Goal: Information Seeking & Learning: Learn about a topic

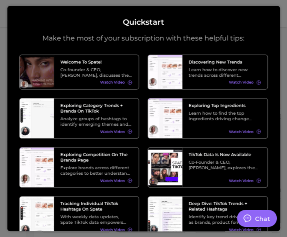
type textarea "x"
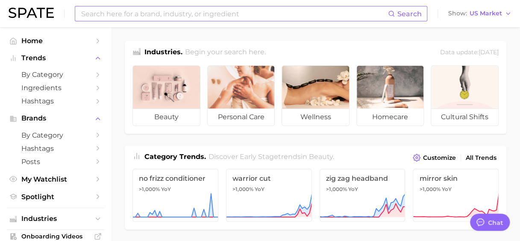
click at [259, 18] on input at bounding box center [233, 13] width 307 height 15
type input "tubing mascara"
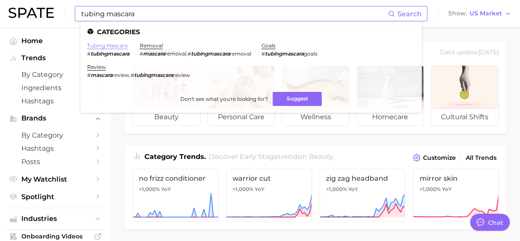
click at [110, 48] on link "tubing mascara" at bounding box center [107, 45] width 41 height 6
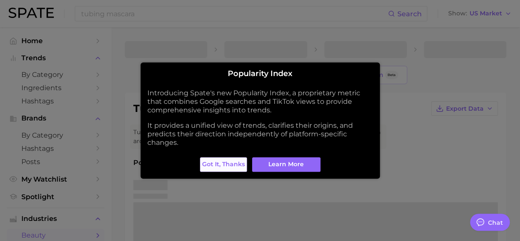
click at [228, 167] on span "Got it, thanks" at bounding box center [223, 164] width 43 height 7
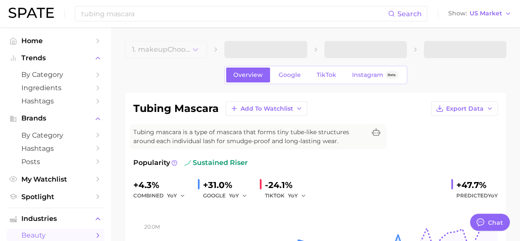
type textarea "x"
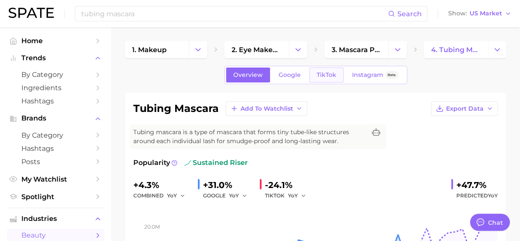
click at [292, 73] on span "TikTok" at bounding box center [326, 74] width 20 height 7
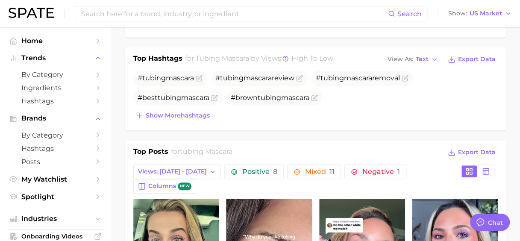
scroll to position [317, 0]
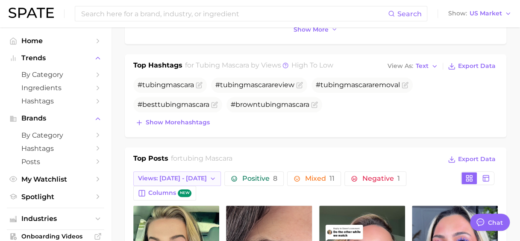
click at [190, 180] on button "Views: [DATE] - [DATE]" at bounding box center [177, 178] width 88 height 15
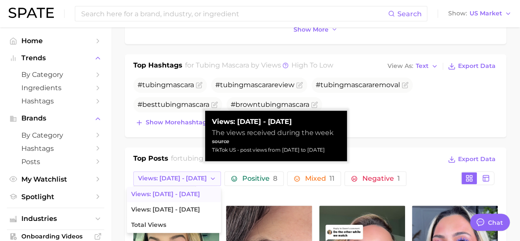
click at [190, 180] on button "Views: [DATE] - [DATE]" at bounding box center [177, 178] width 88 height 15
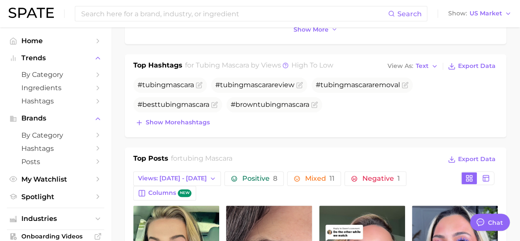
click at [292, 132] on div "Top Hashtags for tubing mascara by Views high to low View As Text Export Data #…" at bounding box center [315, 95] width 381 height 83
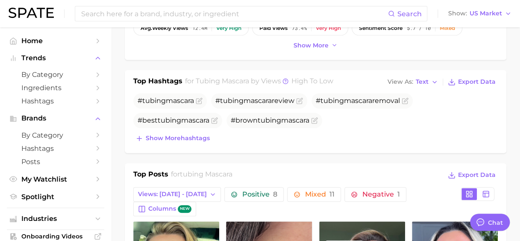
scroll to position [300, 0]
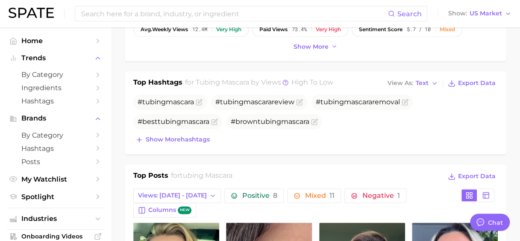
click at [200, 144] on div "Top Hashtags for tubing mascara by Views high to low View As Text Export Data #…" at bounding box center [315, 112] width 381 height 83
click at [199, 143] on button "Show more hashtags" at bounding box center [172, 140] width 79 height 12
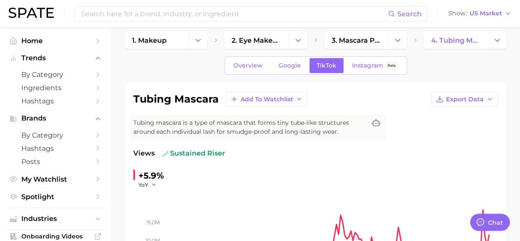
scroll to position [0, 0]
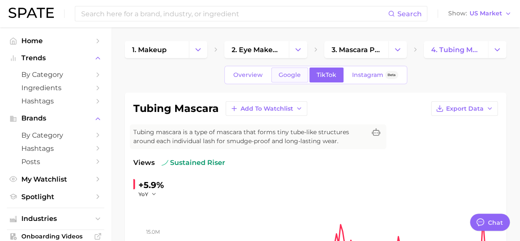
click at [291, 78] on span "Google" at bounding box center [289, 74] width 22 height 7
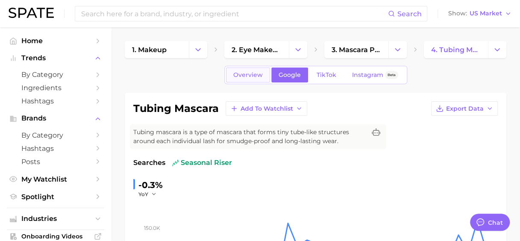
click at [249, 78] on span "Overview" at bounding box center [247, 74] width 29 height 7
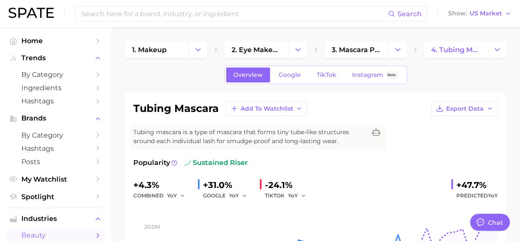
click at [292, 105] on div "tubing mascara Add to Watchlist Export Data" at bounding box center [315, 108] width 364 height 15
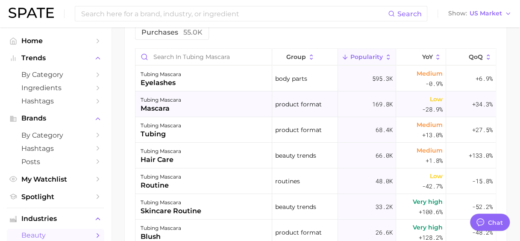
scroll to position [496, 0]
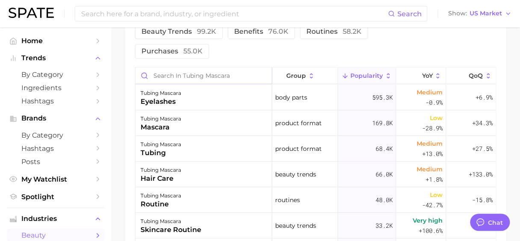
click at [225, 77] on input "Search in tubing mascara" at bounding box center [203, 75] width 136 height 16
click at [292, 47] on div "Filters body parts 617.0k product format 412.0k beauty trends 99.2k benefits 76…" at bounding box center [315, 32] width 361 height 54
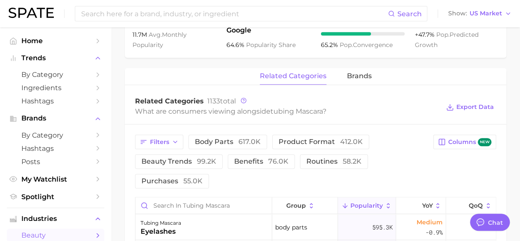
scroll to position [379, 0]
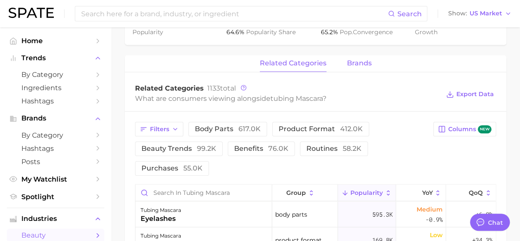
click at [292, 66] on span "brands" at bounding box center [359, 63] width 25 height 8
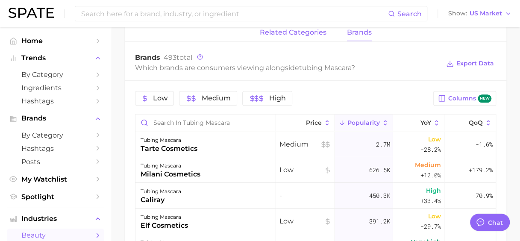
scroll to position [393, 0]
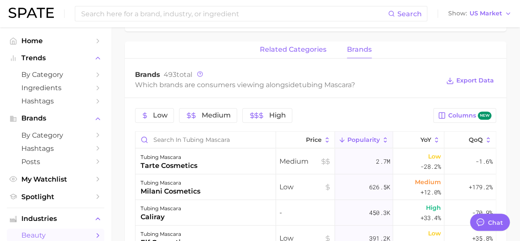
click at [292, 54] on button "related categories" at bounding box center [293, 49] width 67 height 17
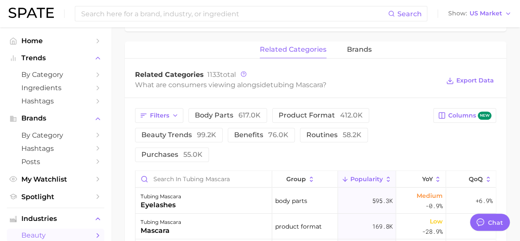
click at [212, 64] on div "Related Categories 1133 total What are consumers viewing alongside tubing masca…" at bounding box center [315, 81] width 381 height 34
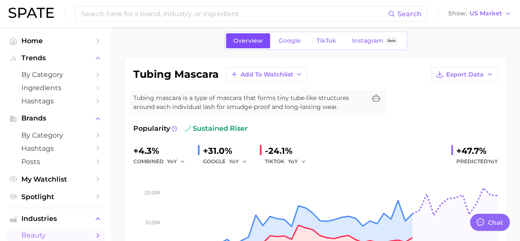
scroll to position [17, 0]
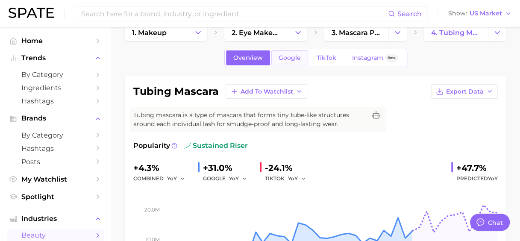
click at [284, 53] on link "Google" at bounding box center [289, 57] width 37 height 15
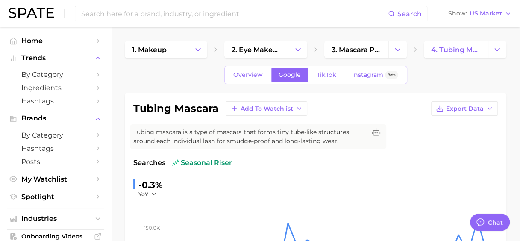
click at [204, 71] on div "Overview Google TikTok Instagram Beta" at bounding box center [315, 75] width 381 height 18
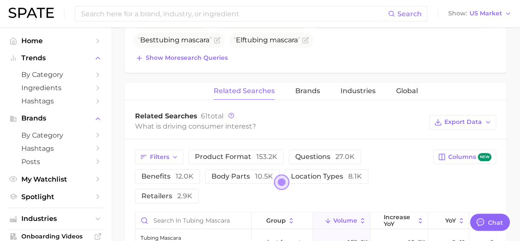
scroll to position [393, 0]
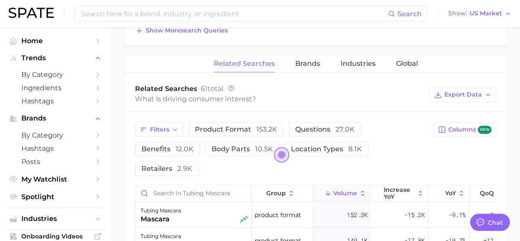
click at [292, 101] on div "What is driving consumer interest?" at bounding box center [280, 99] width 290 height 12
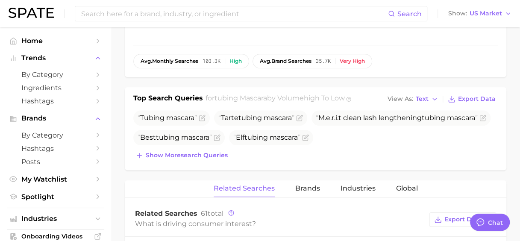
scroll to position [267, 0]
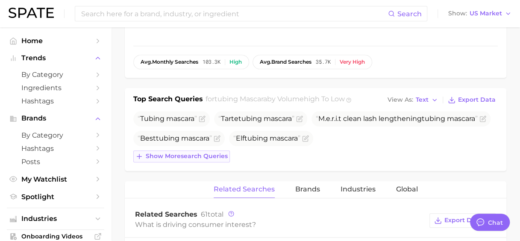
click at [181, 153] on span "Show more search queries" at bounding box center [187, 155] width 82 height 7
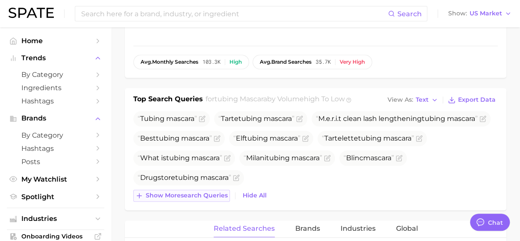
click at [198, 196] on span "Show more search queries" at bounding box center [187, 195] width 82 height 7
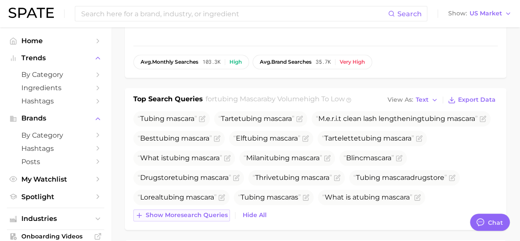
click at [194, 218] on button "Show more search queries" at bounding box center [181, 215] width 96 height 12
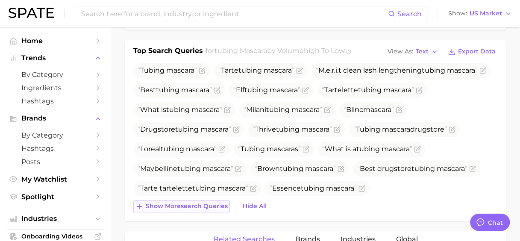
scroll to position [319, 0]
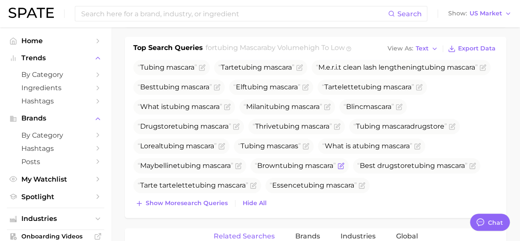
click at [285, 169] on span "Brown tubing mascara" at bounding box center [294, 166] width 81 height 10
click at [292, 163] on span "Brown tubing mascara" at bounding box center [294, 165] width 81 height 8
click at [292, 167] on icon "Flag as miscategorized or irrelevant" at bounding box center [340, 165] width 7 height 7
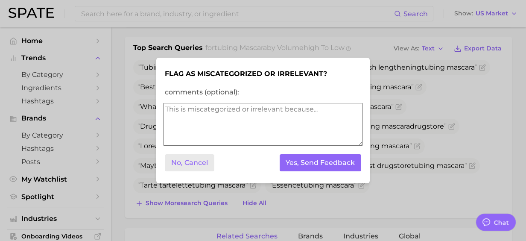
click at [202, 160] on button "No, Cancel" at bounding box center [190, 163] width 50 height 18
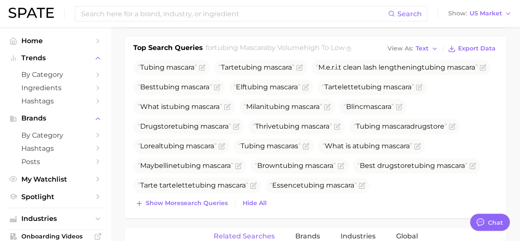
click at [292, 199] on div "Show more search queries Hide All" at bounding box center [315, 203] width 364 height 12
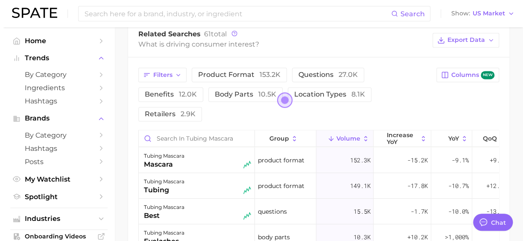
scroll to position [547, 0]
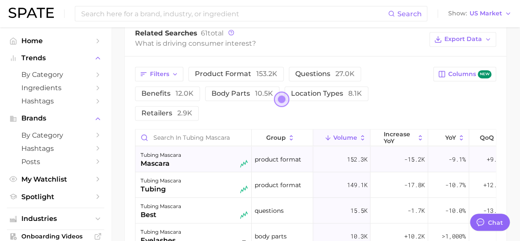
click at [188, 150] on div "tubing mascara mascara" at bounding box center [193, 159] width 107 height 19
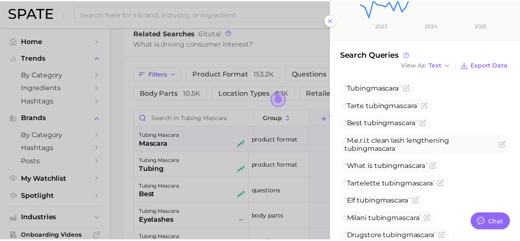
scroll to position [213, 0]
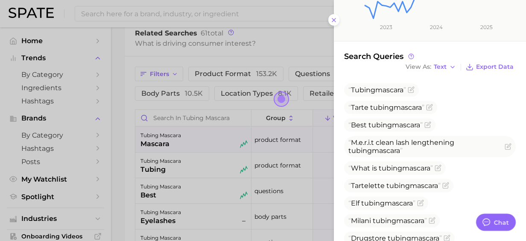
click at [132, 114] on div at bounding box center [263, 120] width 526 height 241
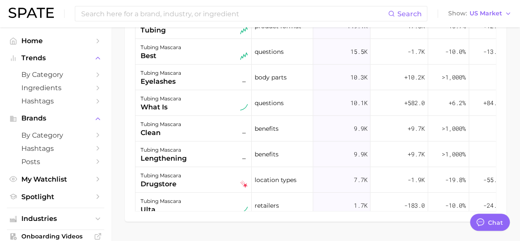
scroll to position [707, 0]
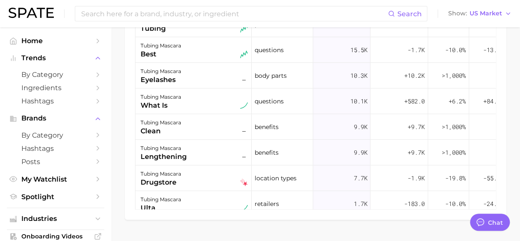
click at [292, 114] on div "Filters product format 153.2k questions 27.0k benefits 12.0k body parts 10.5k l…" at bounding box center [315, 58] width 381 height 324
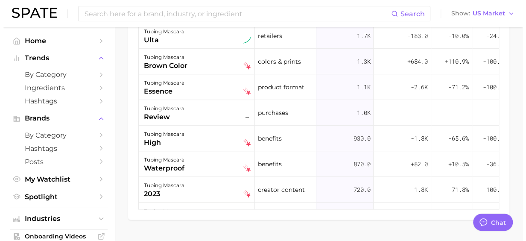
scroll to position [171, 0]
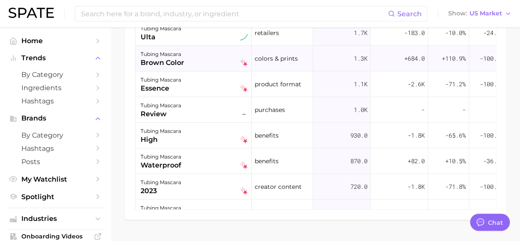
click at [166, 58] on div "brown color" at bounding box center [162, 63] width 44 height 10
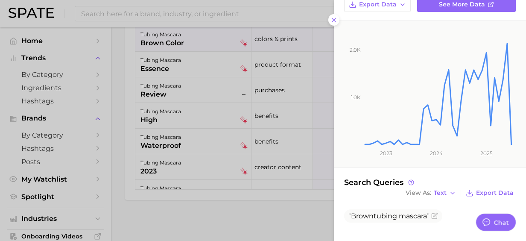
scroll to position [0, 0]
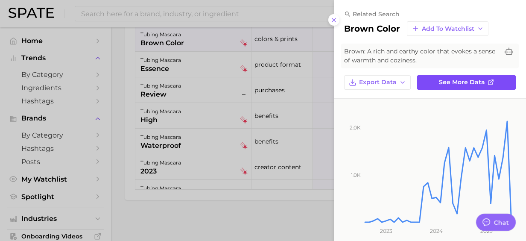
click at [292, 85] on span "See more data" at bounding box center [462, 82] width 46 height 7
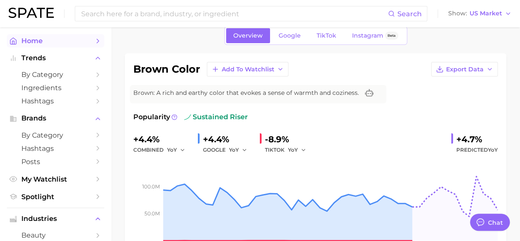
scroll to position [38, 0]
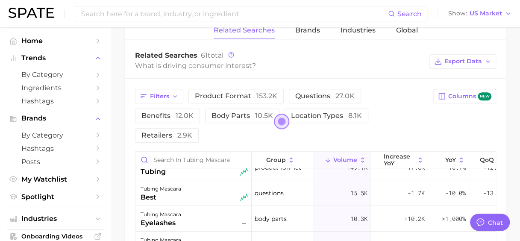
scroll to position [450, 0]
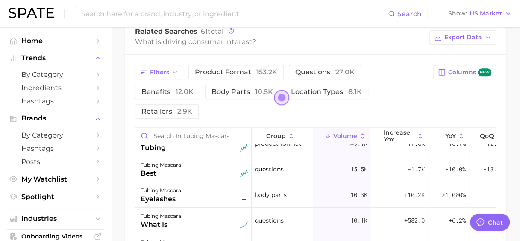
click at [292, 61] on div "Filters product format 153.2k questions 27.0k benefits 12.0k body parts 10.5k l…" at bounding box center [315, 217] width 381 height 324
click at [193, 88] on span "benefits 12.0k" at bounding box center [167, 92] width 52 height 8
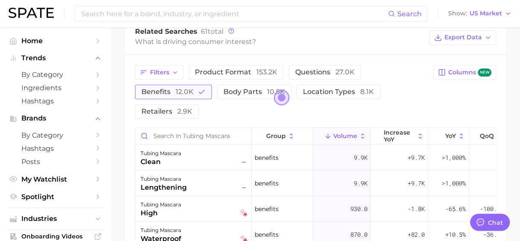
click at [292, 72] on div "Filters product format 153.2k questions 27.0k benefits 12.0k body parts 10.5k l…" at bounding box center [281, 92] width 293 height 54
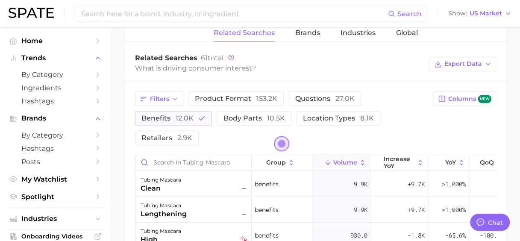
scroll to position [421, 0]
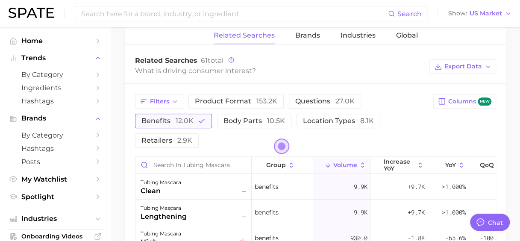
click at [200, 120] on polyline "button" at bounding box center [201, 120] width 5 height 3
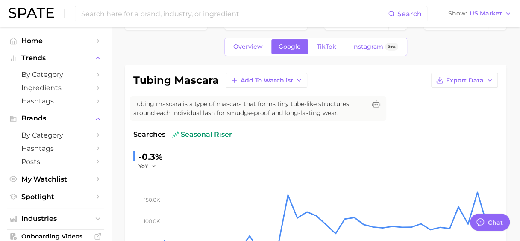
scroll to position [0, 0]
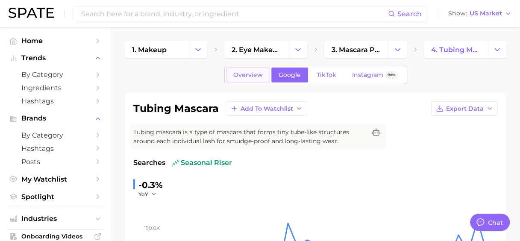
click at [236, 71] on span "Overview" at bounding box center [247, 74] width 29 height 7
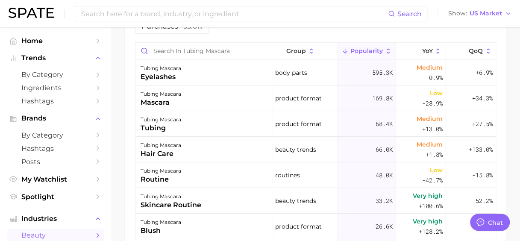
scroll to position [522, 0]
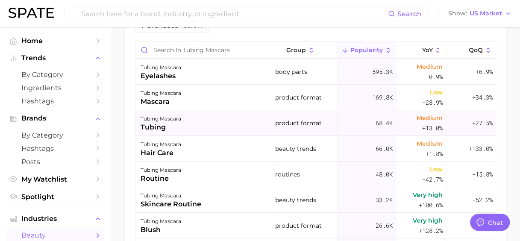
click at [209, 125] on div "tubing mascara tubing" at bounding box center [203, 123] width 137 height 26
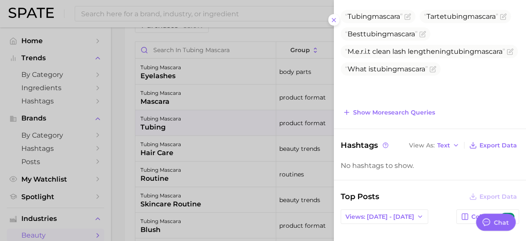
scroll to position [181, 0]
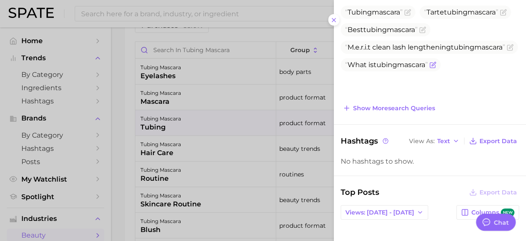
click at [292, 69] on span "What is tubing mascara" at bounding box center [386, 65] width 83 height 8
click at [292, 110] on button "Show more search queries" at bounding box center [389, 108] width 96 height 12
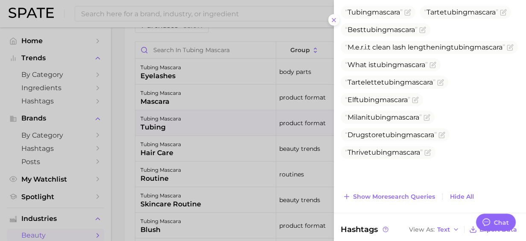
click at [292, 105] on div "Search Queries View As Text Export Data Tubing mascara Tarte tubing mascara Bes…" at bounding box center [430, 88] width 192 height 228
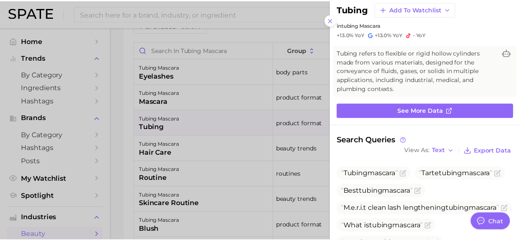
scroll to position [0, 0]
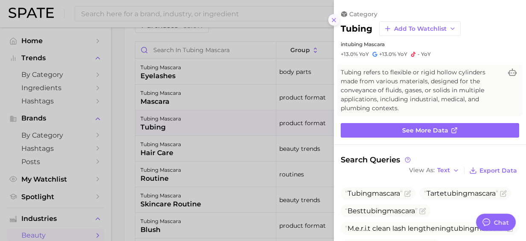
click at [292, 20] on icon at bounding box center [333, 20] width 7 height 7
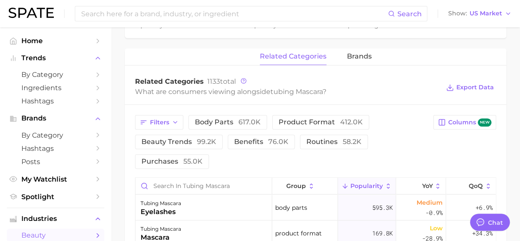
scroll to position [388, 0]
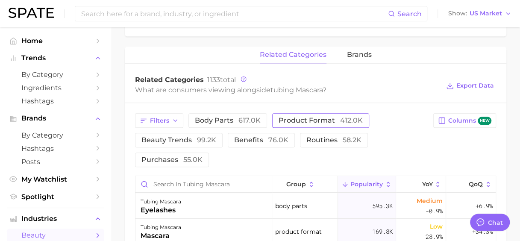
click at [292, 115] on button "product format 412.0k" at bounding box center [320, 120] width 97 height 15
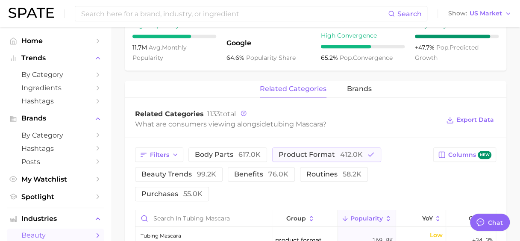
scroll to position [352, 0]
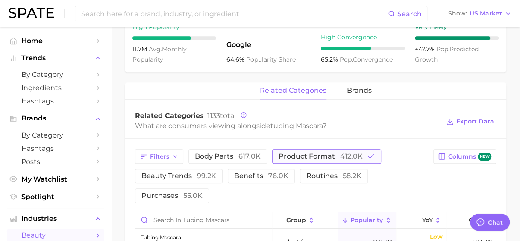
click at [292, 155] on icon "button" at bounding box center [371, 156] width 8 height 8
click at [200, 177] on span "99.2k" at bounding box center [206, 176] width 19 height 8
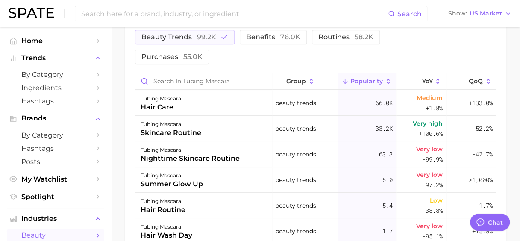
scroll to position [488, 0]
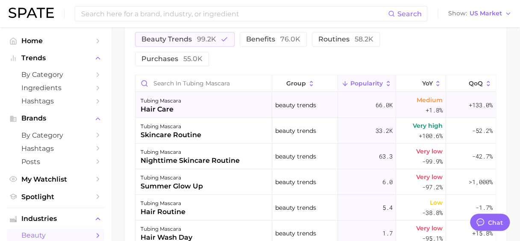
click at [194, 107] on div "tubing mascara hair care" at bounding box center [203, 105] width 137 height 26
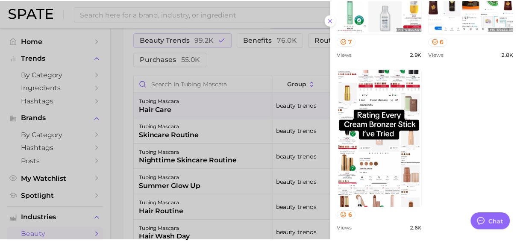
scroll to position [604, 0]
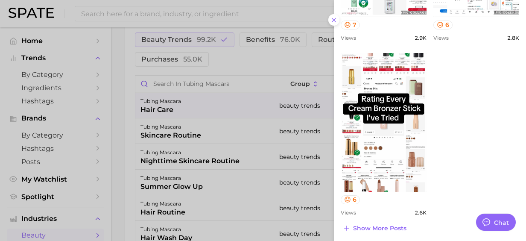
click at [292, 66] on div at bounding box center [263, 120] width 526 height 241
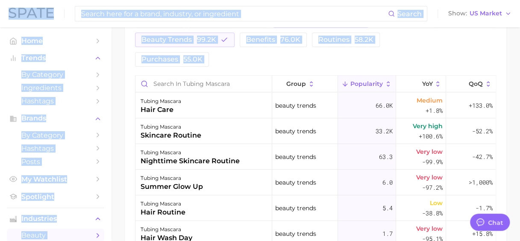
drag, startPoint x: 519, startPoint y: 154, endPoint x: 527, endPoint y: 117, distance: 37.9
drag, startPoint x: 527, startPoint y: 117, endPoint x: 477, endPoint y: 59, distance: 76.0
click at [292, 59] on div "Filters body parts 617.0k product format 412.0k beauty trends 99.2k benefits 76…" at bounding box center [315, 40] width 361 height 54
click at [231, 65] on div "Filters body parts 617.0k product format 412.0k beauty trends 99.2k benefits 76…" at bounding box center [281, 40] width 293 height 54
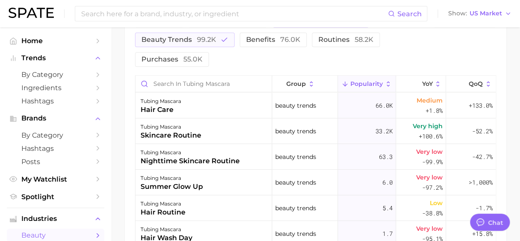
click at [231, 65] on div "Filters body parts 617.0k product format 412.0k beauty trends 99.2k benefits 76…" at bounding box center [281, 40] width 293 height 54
drag, startPoint x: 231, startPoint y: 65, endPoint x: 213, endPoint y: 42, distance: 28.9
click at [213, 42] on span "99.2k" at bounding box center [206, 39] width 19 height 8
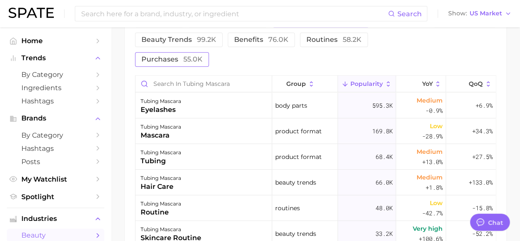
click at [195, 64] on button "purchases 55.0k" at bounding box center [172, 59] width 74 height 15
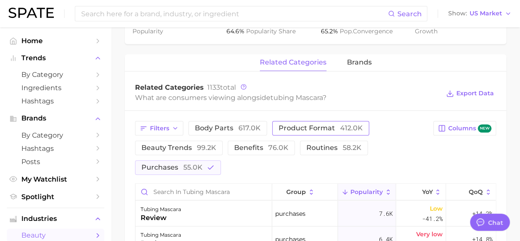
scroll to position [399, 0]
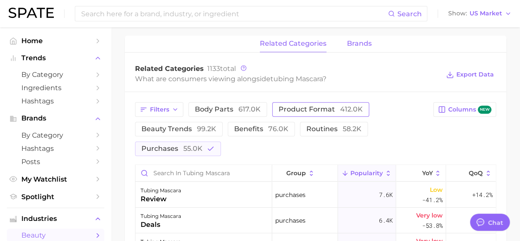
click at [292, 46] on span "brands" at bounding box center [359, 44] width 25 height 8
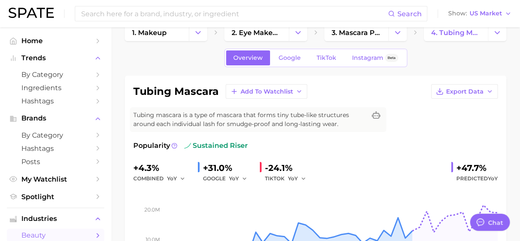
scroll to position [0, 0]
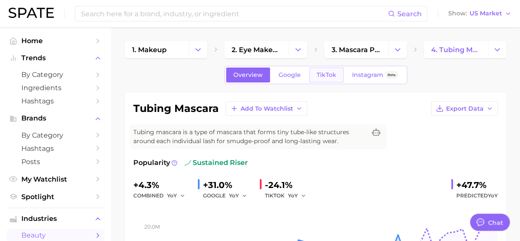
click at [292, 79] on link "TikTok" at bounding box center [326, 74] width 34 height 15
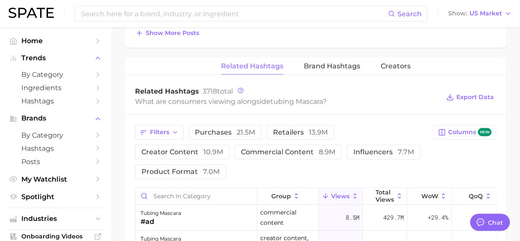
scroll to position [837, 0]
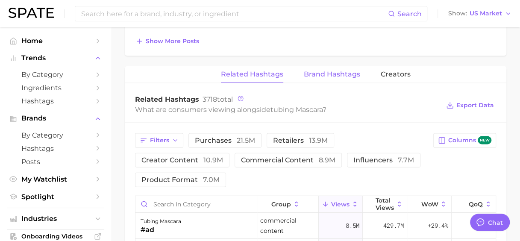
click at [292, 66] on button "Brand Hashtags" at bounding box center [332, 74] width 56 height 17
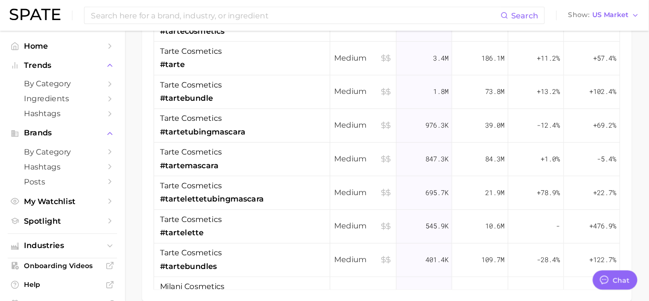
scroll to position [810, 0]
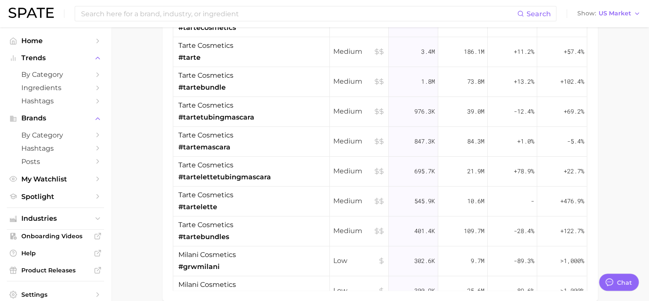
drag, startPoint x: 524, startPoint y: 119, endPoint x: 150, endPoint y: 146, distance: 375.4
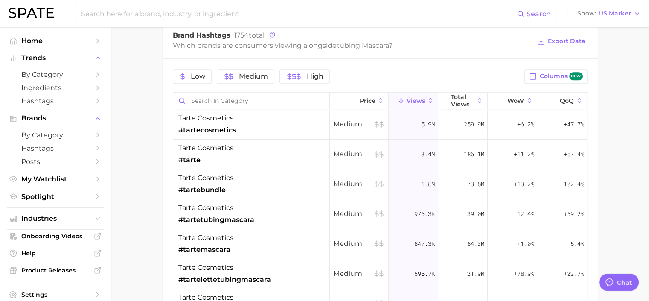
scroll to position [706, 0]
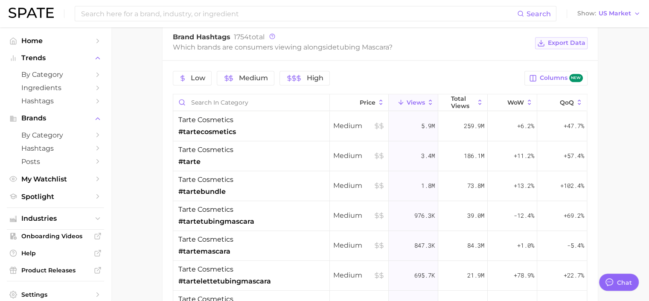
click at [292, 40] on span "Export Data" at bounding box center [567, 42] width 38 height 7
drag, startPoint x: 568, startPoint y: 47, endPoint x: 616, endPoint y: 102, distance: 73.6
click at [292, 77] on span "Columns new" at bounding box center [561, 78] width 43 height 8
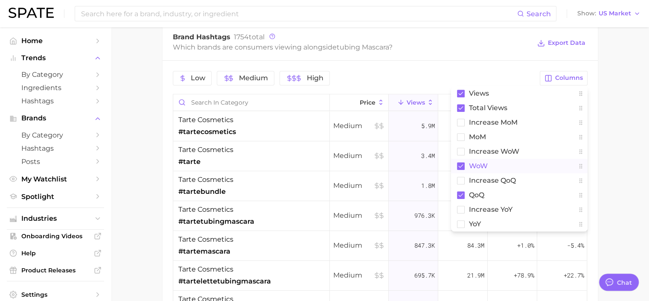
click at [292, 168] on button "WoW" at bounding box center [519, 166] width 137 height 15
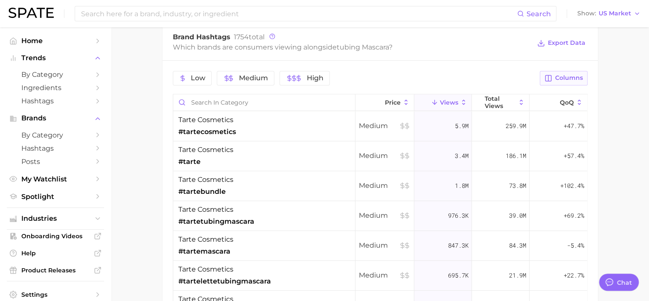
click at [292, 71] on button "Columns" at bounding box center [563, 78] width 47 height 15
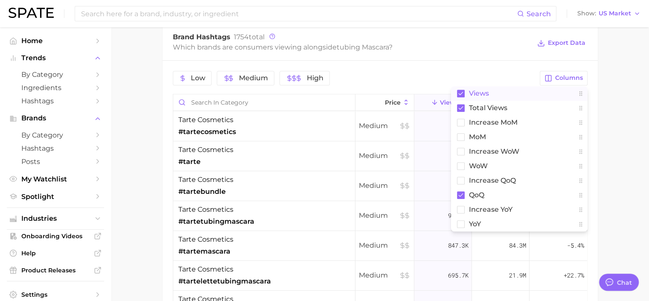
click at [292, 86] on button "Views" at bounding box center [519, 93] width 137 height 15
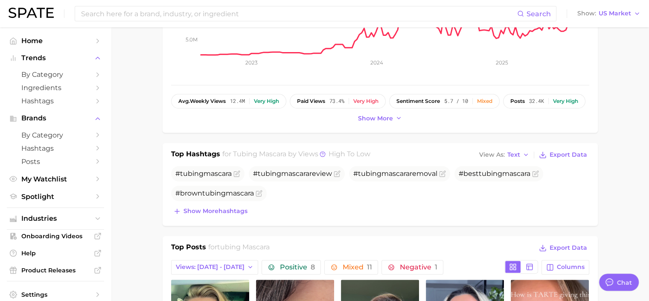
scroll to position [224, 0]
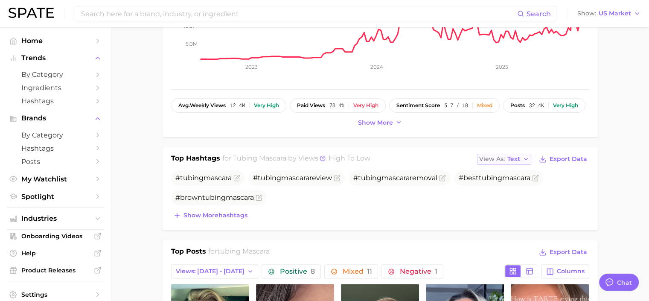
click at [292, 157] on span "Text" at bounding box center [514, 159] width 13 height 5
click at [292, 192] on button "Table" at bounding box center [524, 188] width 94 height 15
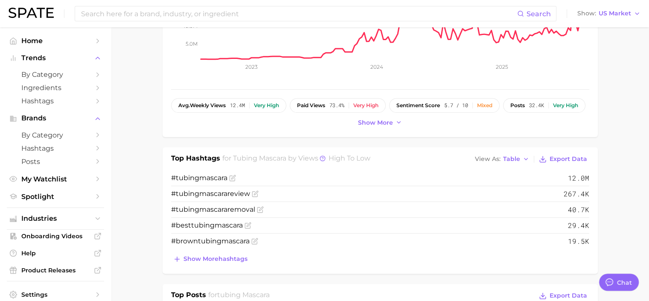
click at [228, 237] on span "Show more hashtags" at bounding box center [216, 258] width 64 height 7
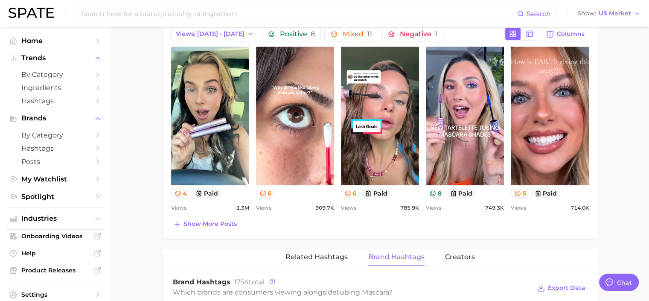
scroll to position [538, 0]
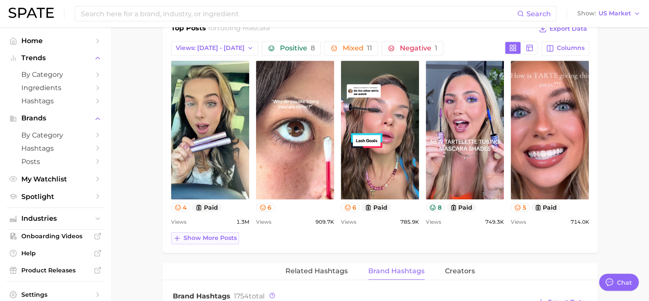
click at [214, 237] on span "Show more posts" at bounding box center [210, 237] width 53 height 7
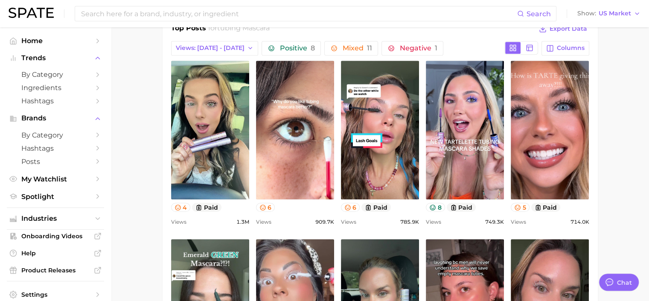
scroll to position [0, 0]
click at [132, 208] on main "1. makeup 2. eye makeup 3. mascara products 4. tubing mascara Overview Google T…" at bounding box center [380, 188] width 538 height 1396
click at [146, 206] on main "1. makeup 2. eye makeup 3. mascara products 4. tubing mascara Overview Google T…" at bounding box center [380, 188] width 538 height 1396
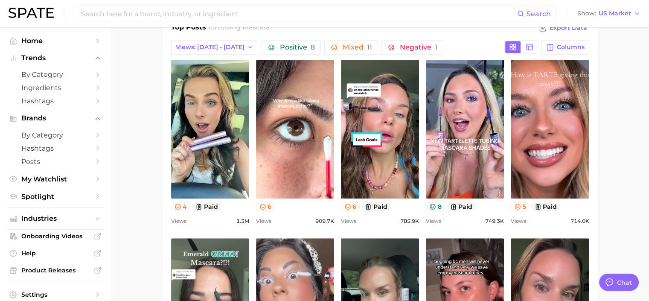
scroll to position [538, 0]
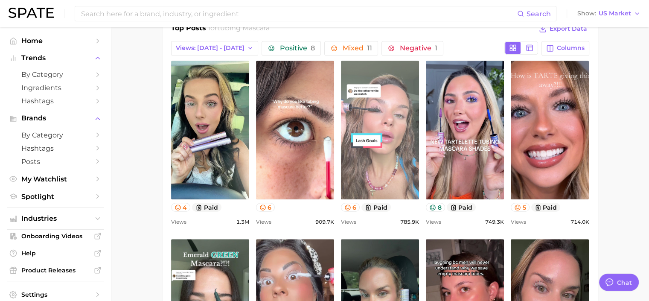
click at [292, 133] on link "view post on TikTok" at bounding box center [380, 130] width 78 height 139
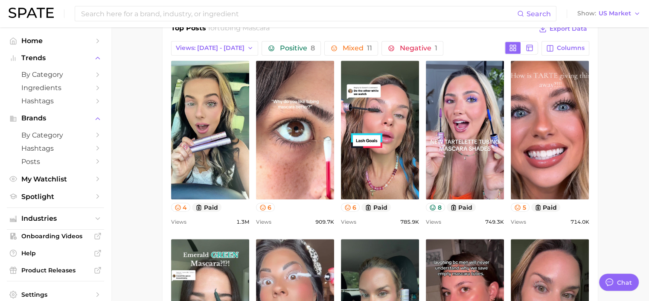
click at [148, 228] on main "1. makeup 2. eye makeup 3. mascara products 4. tubing mascara Overview Google T…" at bounding box center [380, 188] width 538 height 1396
click at [292, 113] on main "1. makeup 2. eye makeup 3. mascara products 4. tubing mascara Overview Google T…" at bounding box center [380, 188] width 538 height 1396
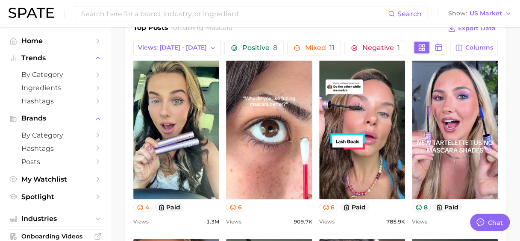
drag, startPoint x: 639, startPoint y: 0, endPoint x: 119, endPoint y: 179, distance: 550.1
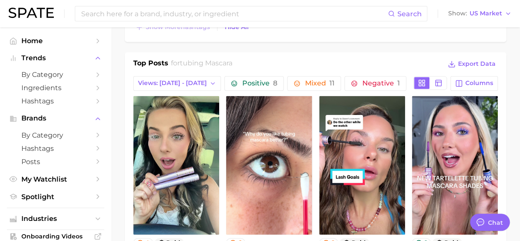
scroll to position [504, 0]
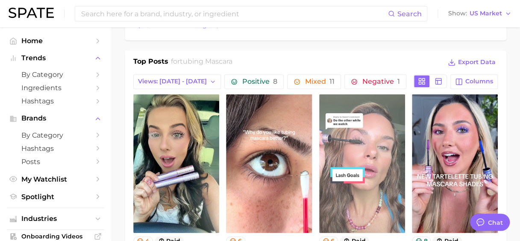
click at [292, 114] on link "view post on TikTok" at bounding box center [362, 163] width 86 height 139
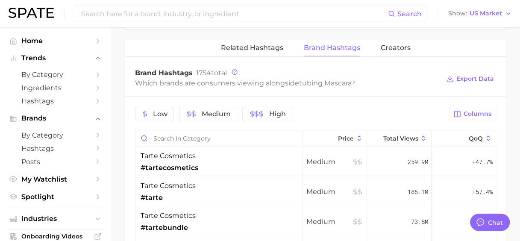
scroll to position [1120, 0]
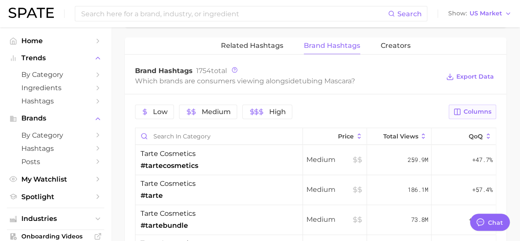
click at [292, 110] on span "Columns" at bounding box center [477, 111] width 28 height 7
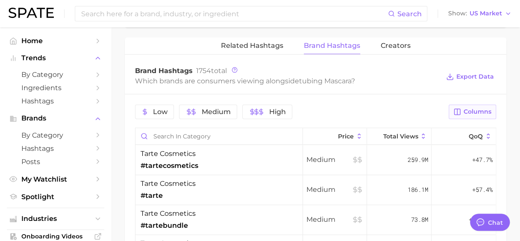
click at [292, 108] on span "Columns" at bounding box center [477, 111] width 28 height 7
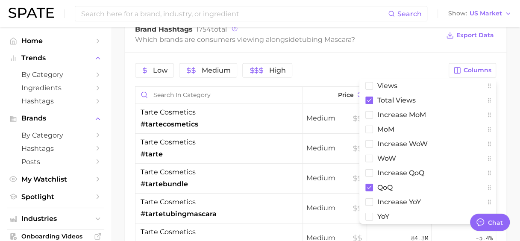
scroll to position [1158, 0]
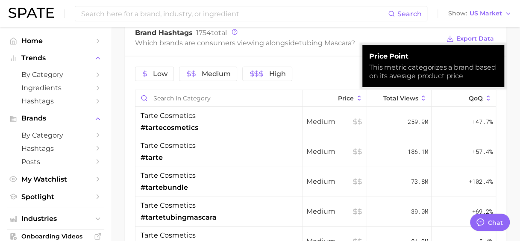
click at [292, 73] on div "Low Medium High" at bounding box center [289, 74] width 308 height 15
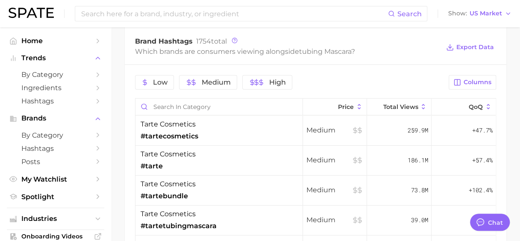
scroll to position [1157, 0]
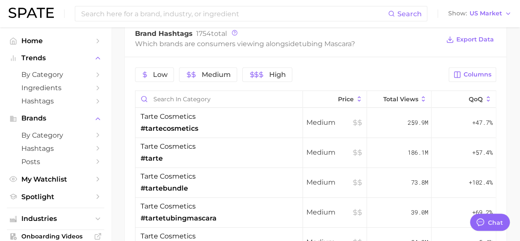
type textarea "x"
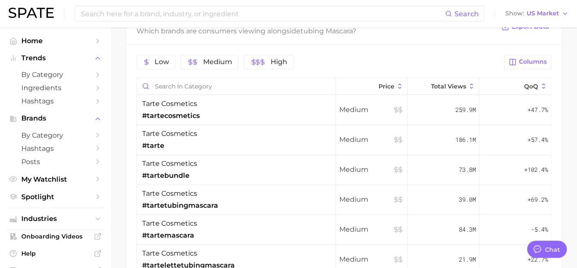
scroll to position [979, 0]
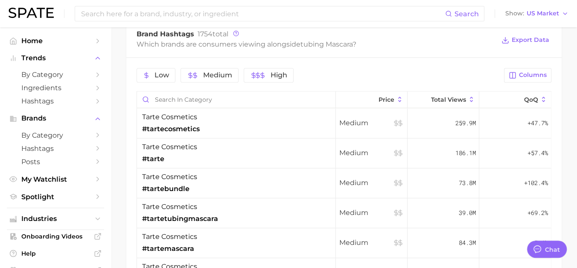
drag, startPoint x: 516, startPoint y: 3, endPoint x: 117, endPoint y: 106, distance: 411.7
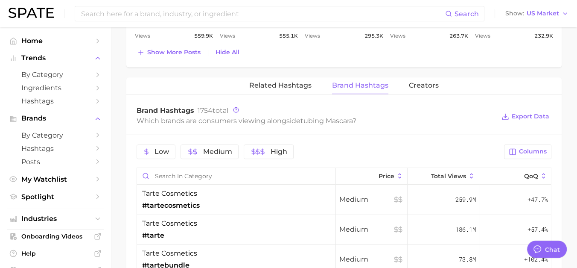
scroll to position [897, 0]
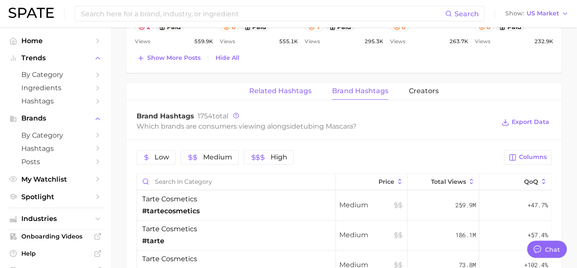
click at [263, 84] on button "Related Hashtags" at bounding box center [280, 91] width 62 height 17
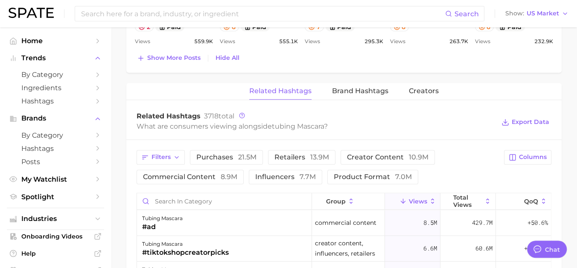
click at [292, 128] on div "What are consumers viewing alongside tubing mascara ?" at bounding box center [316, 126] width 359 height 12
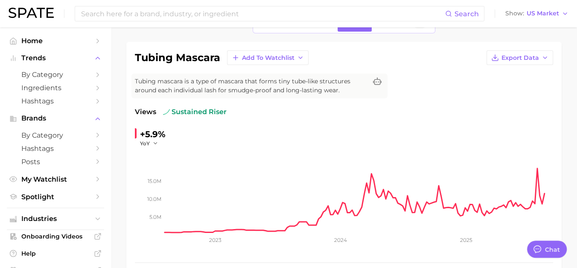
scroll to position [45, 0]
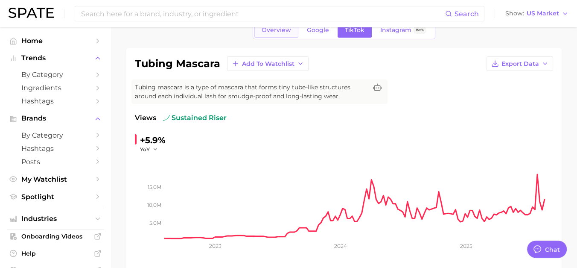
click at [281, 33] on link "Overview" at bounding box center [276, 30] width 44 height 15
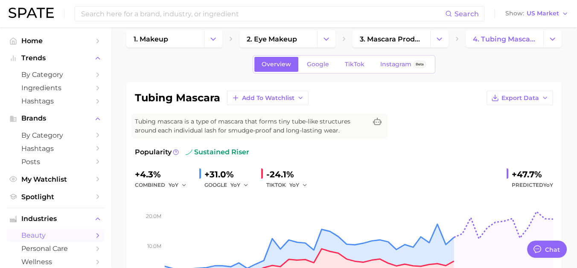
scroll to position [9, 0]
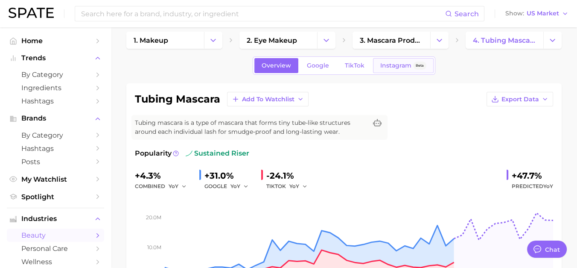
click at [292, 66] on span "Instagram" at bounding box center [395, 65] width 31 height 7
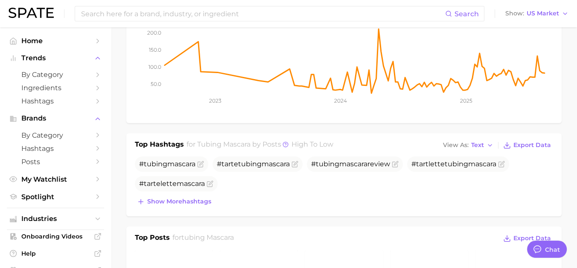
scroll to position [165, 0]
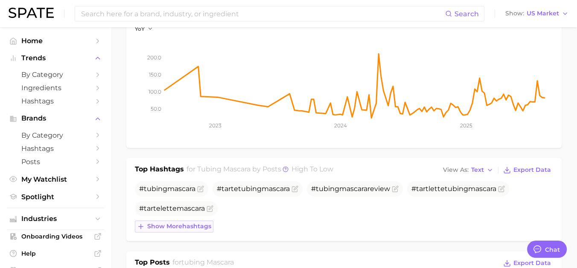
drag, startPoint x: 162, startPoint y: 231, endPoint x: 167, endPoint y: 221, distance: 11.3
click at [167, 221] on div "Top Hashtags for tubing mascara by Posts high to low View As Text Export Data #…" at bounding box center [344, 199] width 436 height 83
click at [167, 222] on span "Show more hashtags" at bounding box center [179, 225] width 64 height 7
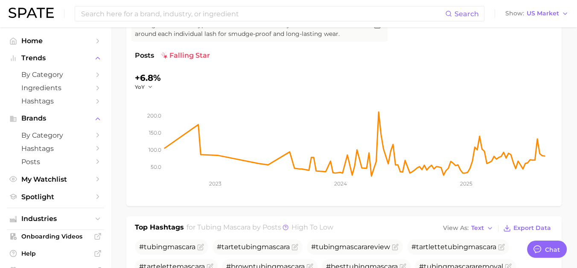
scroll to position [0, 0]
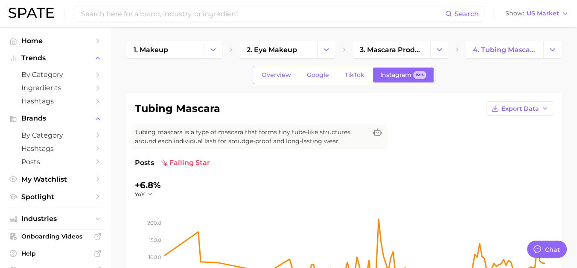
click at [292, 66] on div "Overview Google TikTok Instagram Beta" at bounding box center [344, 75] width 183 height 18
click at [292, 68] on link "TikTok" at bounding box center [355, 74] width 34 height 15
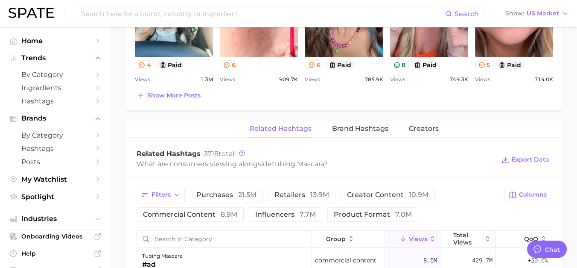
scroll to position [594, 0]
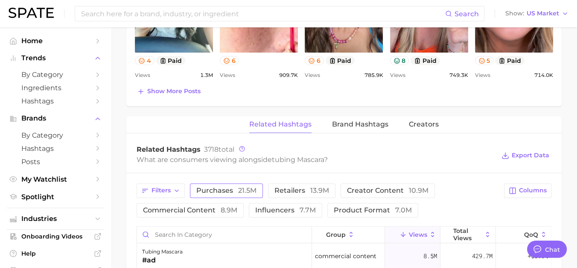
click at [227, 188] on span "purchases 21.5m" at bounding box center [226, 190] width 60 height 7
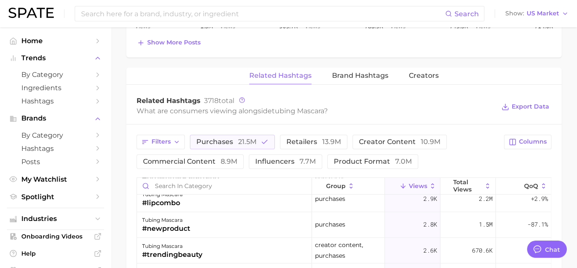
scroll to position [647, 0]
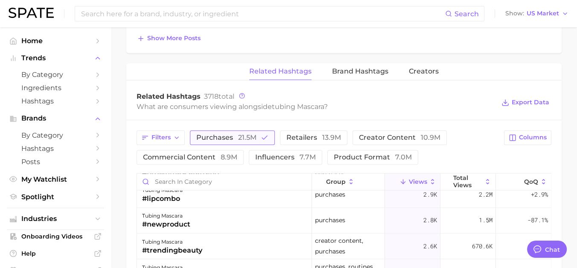
click at [254, 130] on button "purchases 21.5m" at bounding box center [232, 137] width 85 height 15
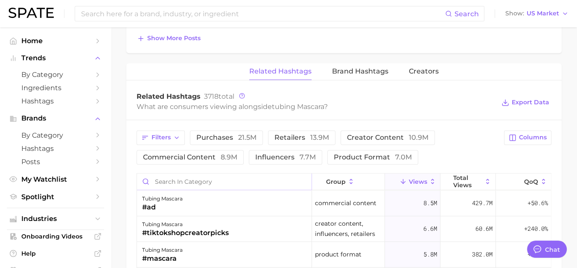
click at [261, 176] on input "Search in category" at bounding box center [224, 181] width 175 height 16
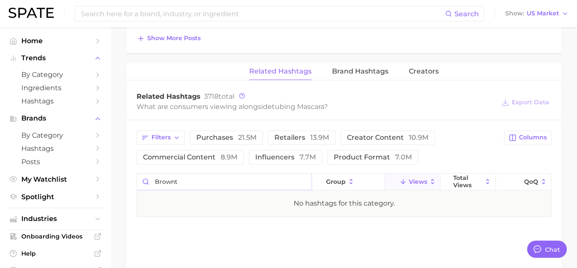
type input "brown"
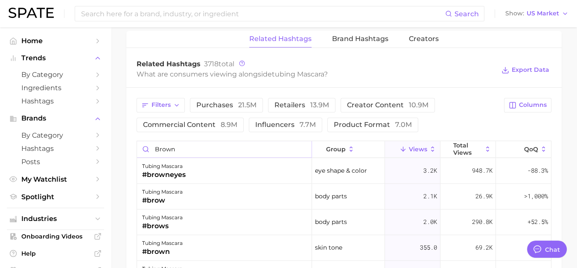
scroll to position [640, 0]
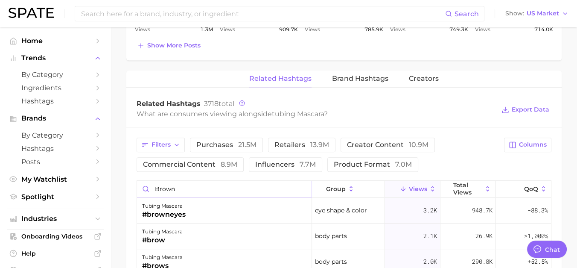
click at [292, 187] on input "brown" at bounding box center [224, 189] width 175 height 16
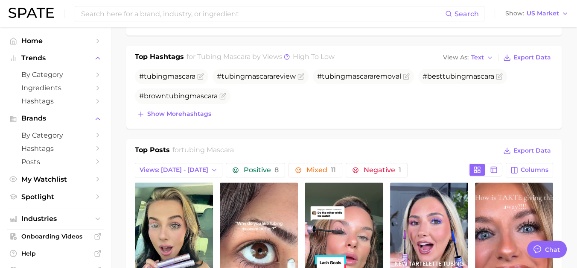
scroll to position [308, 0]
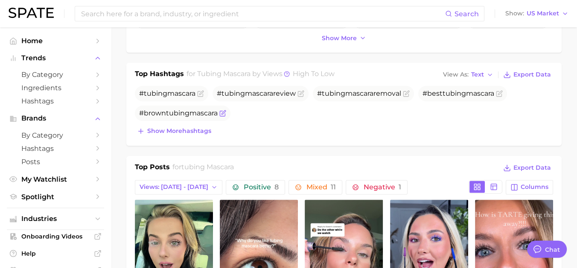
click at [208, 118] on span "#brown tubing mascara" at bounding box center [183, 112] width 96 height 15
click at [205, 111] on span "mascara" at bounding box center [204, 113] width 28 height 8
click at [172, 111] on span "tubing" at bounding box center [177, 113] width 23 height 8
click at [174, 127] on span "Show more hashtags" at bounding box center [179, 130] width 64 height 7
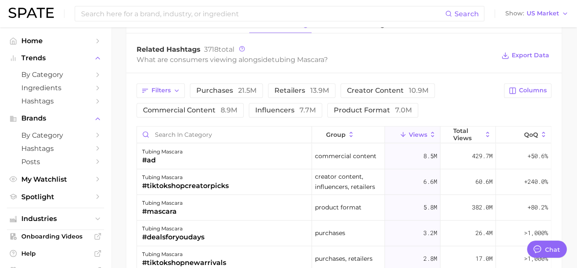
scroll to position [697, 0]
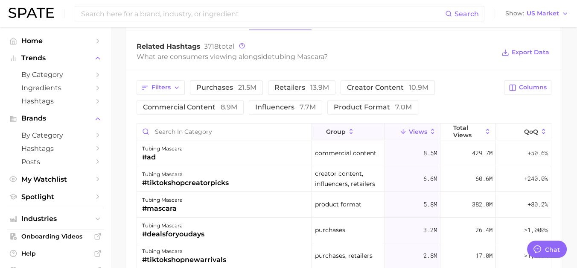
click at [292, 129] on span "group" at bounding box center [336, 131] width 20 height 7
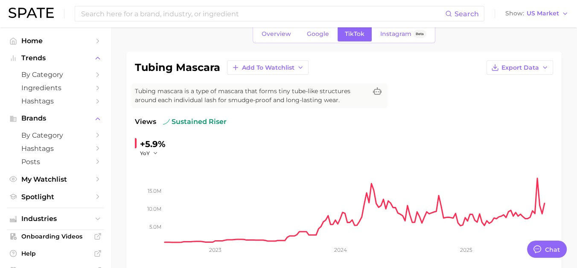
scroll to position [0, 0]
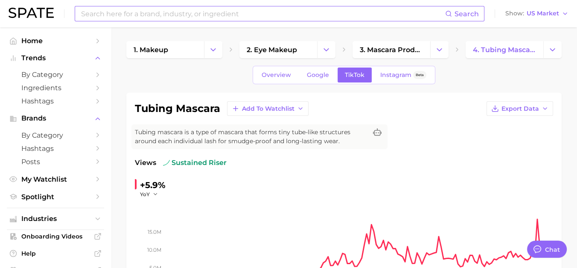
click at [251, 10] on input at bounding box center [262, 13] width 365 height 15
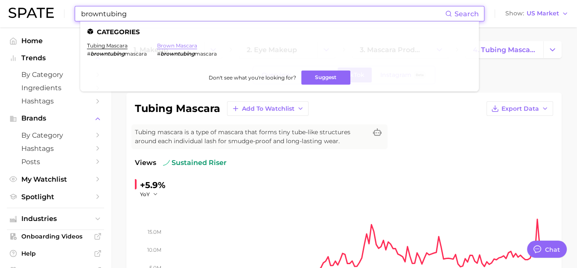
type input "browntubing"
click at [174, 45] on link "brown mascara" at bounding box center [177, 45] width 40 height 6
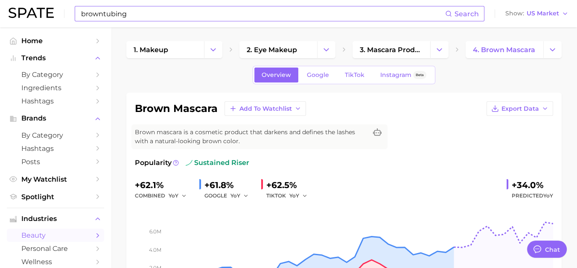
click at [177, 94] on div "brown mascara Add to Watchlist Export Data Brown mascara is a cosmetic product …" at bounding box center [344, 204] width 436 height 223
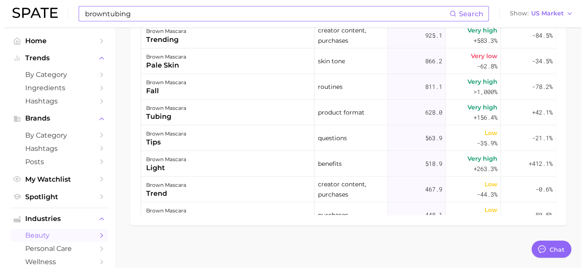
scroll to position [968, 0]
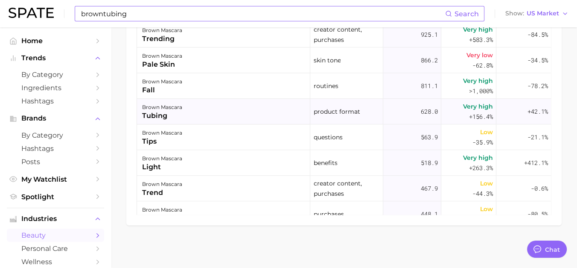
click at [281, 102] on div "brown mascara tubing" at bounding box center [223, 112] width 173 height 26
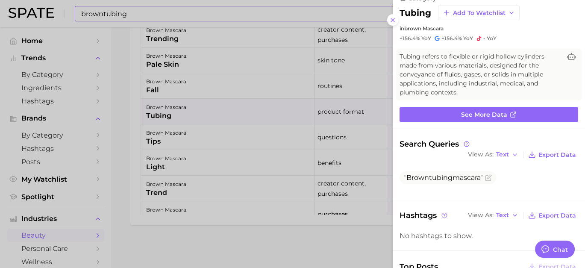
scroll to position [16, 0]
click at [292, 101] on div "category tubing Add to Watchlist in brown mascara +156.4% YoY +156.4% YoY - YoY…" at bounding box center [488, 220] width 192 height 472
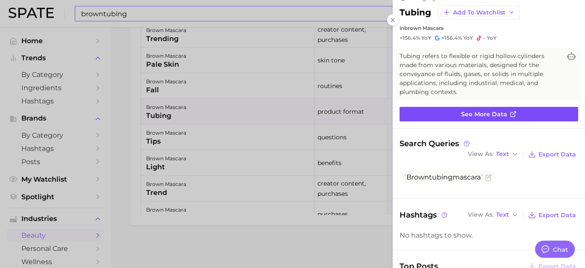
click at [292, 118] on link "See more data" at bounding box center [488, 114] width 178 height 15
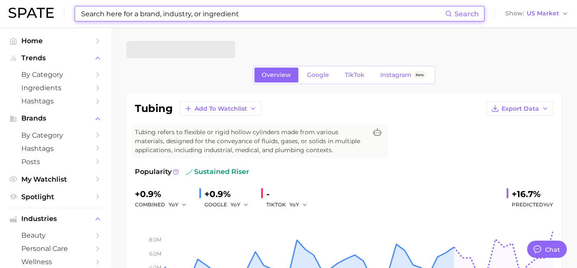
click at [292, 132] on div "tubing Add to Watchlist Export Data Tubing refers to flexible or rigid hollow c…" at bounding box center [344, 208] width 418 height 215
click at [292, 14] on input at bounding box center [262, 13] width 365 height 15
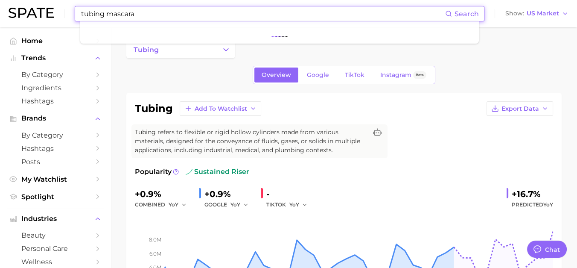
type input "tubing mascara"
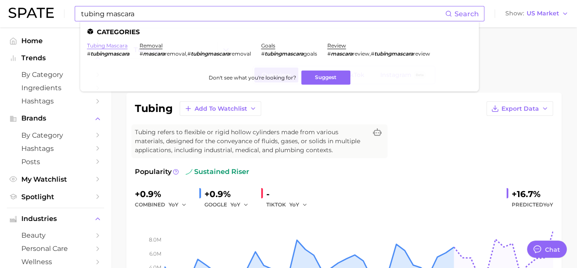
click at [107, 45] on link "tubing mascara" at bounding box center [107, 45] width 41 height 6
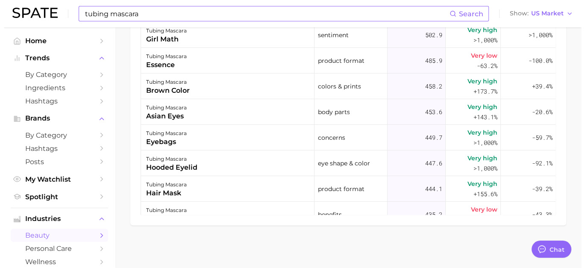
scroll to position [3529, 0]
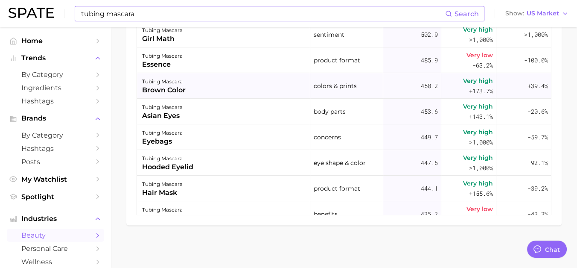
click at [209, 81] on div "tubing mascara brown color" at bounding box center [223, 86] width 173 height 26
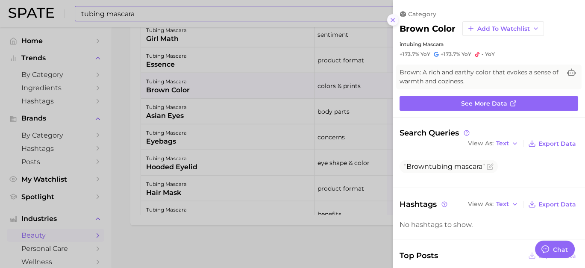
click at [292, 18] on icon at bounding box center [392, 20] width 7 height 7
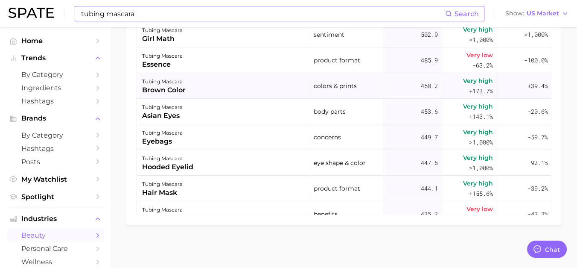
click at [285, 87] on div "tubing mascara brown color" at bounding box center [223, 86] width 173 height 26
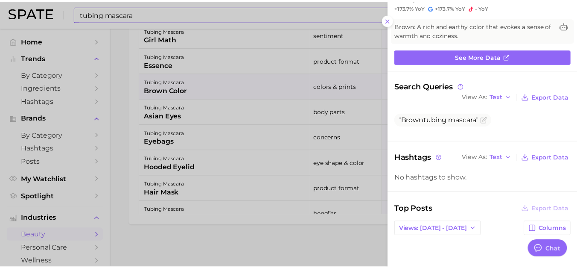
scroll to position [0, 0]
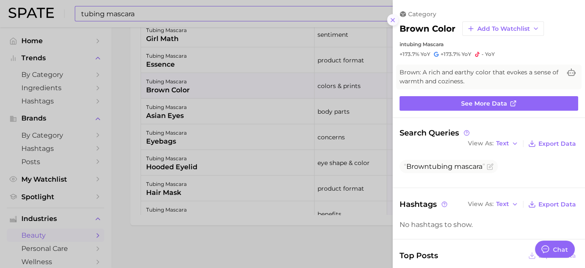
click at [292, 21] on line at bounding box center [392, 19] width 3 height 3
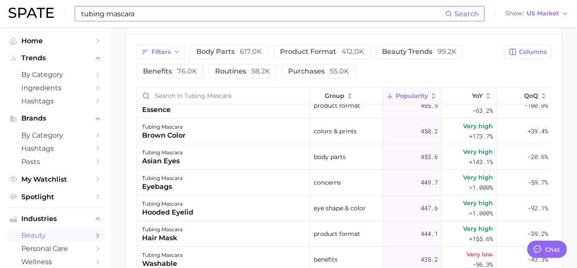
scroll to position [445, 0]
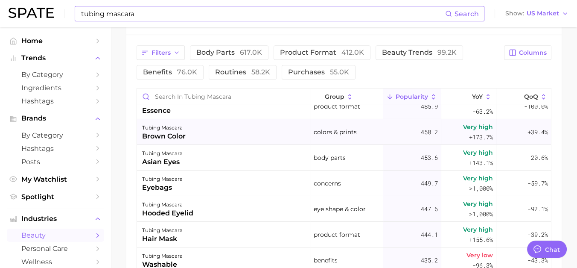
click at [292, 137] on div "Very high +173.7%" at bounding box center [469, 132] width 55 height 26
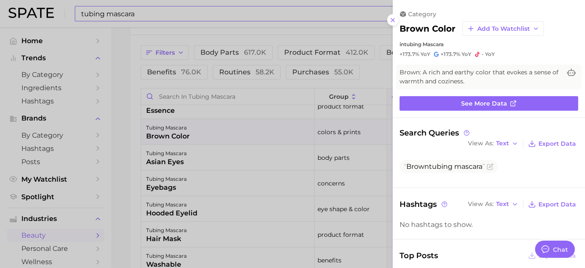
click at [292, 26] on div "category brown color Add to Watchlist in tubing mascara +173.7% YoY +173.7% YoY…" at bounding box center [488, 33] width 192 height 47
click at [292, 22] on icon at bounding box center [392, 20] width 7 height 7
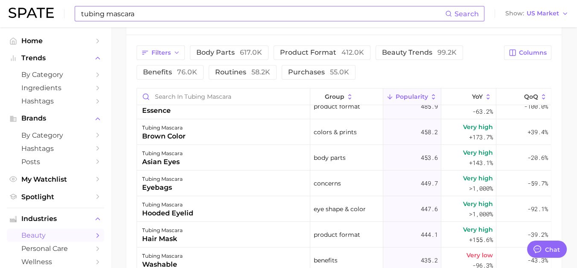
click at [292, 70] on div "Filters body parts 617.0k product format 412.0k beauty trends 99.2k benefits 76…" at bounding box center [318, 62] width 363 height 34
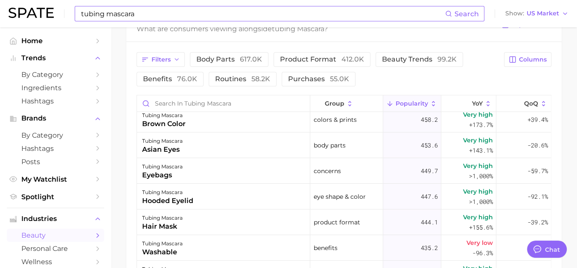
scroll to position [436, 0]
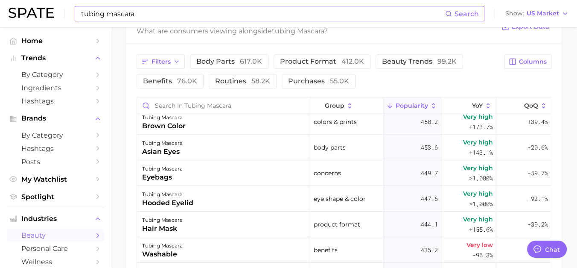
drag, startPoint x: 564, startPoint y: 120, endPoint x: 572, endPoint y: 138, distance: 19.1
click at [292, 138] on main "1. makeup 2. eye makeup 3. mascara products 4. tubing mascara Overview Google T…" at bounding box center [344, 4] width 466 height 827
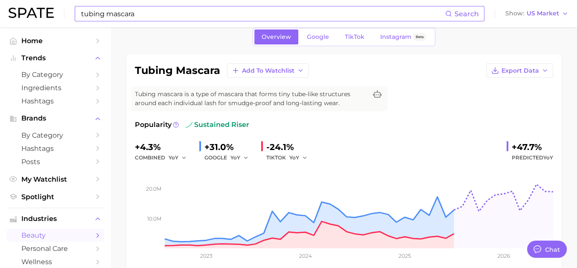
scroll to position [0, 0]
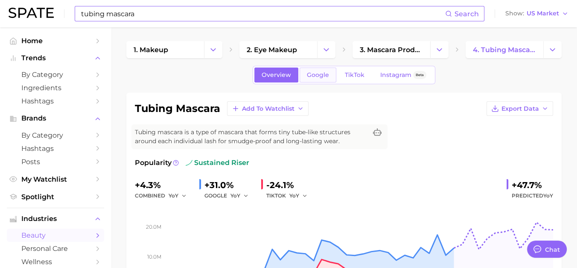
click at [292, 74] on span "Google" at bounding box center [318, 74] width 22 height 7
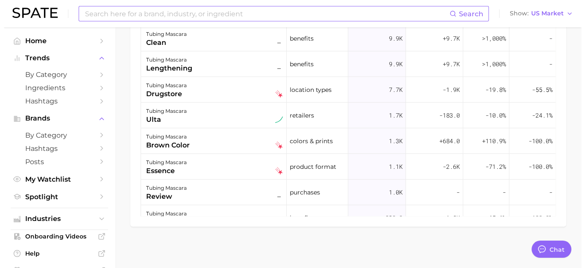
scroll to position [76, 0]
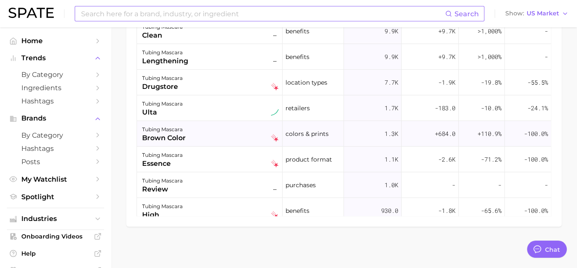
click at [256, 130] on div "tubing mascara brown color" at bounding box center [210, 133] width 137 height 19
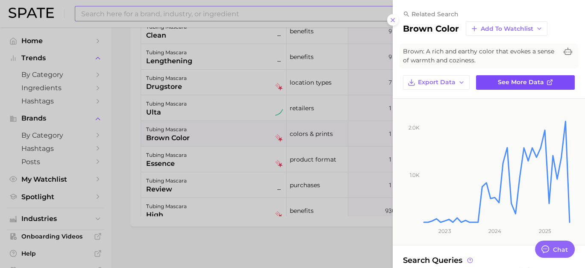
click at [292, 81] on span "See more data" at bounding box center [520, 82] width 46 height 7
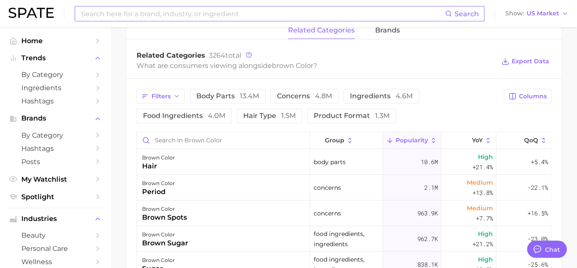
scroll to position [398, 0]
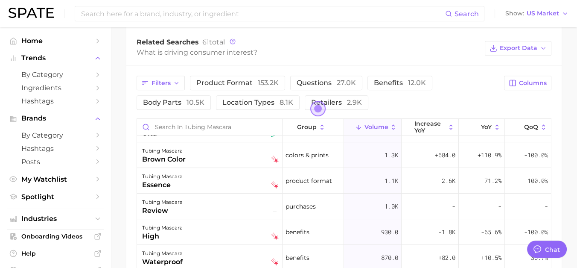
scroll to position [438, 0]
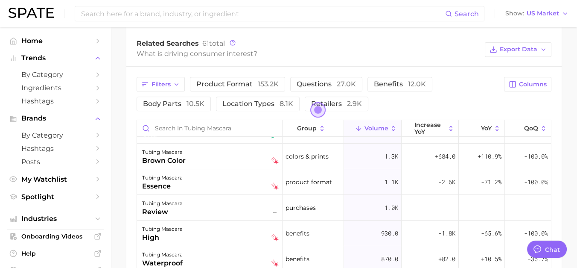
click at [292, 156] on div "Filters product format 153.2k questions 27.0k benefits 12.0k body parts 10.5k l…" at bounding box center [344, 232] width 436 height 331
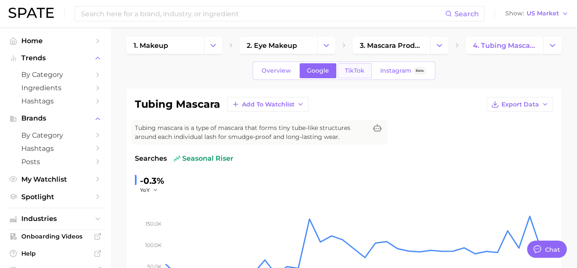
scroll to position [9, 0]
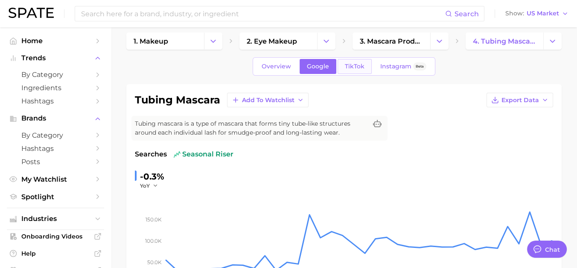
click at [292, 63] on span "TikTok" at bounding box center [355, 66] width 20 height 7
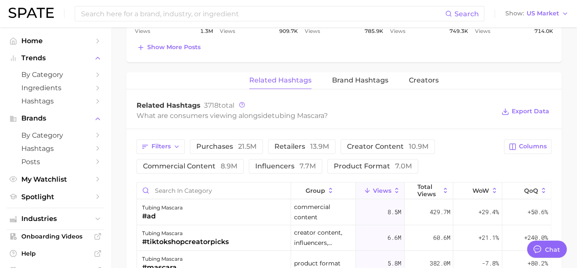
scroll to position [641, 0]
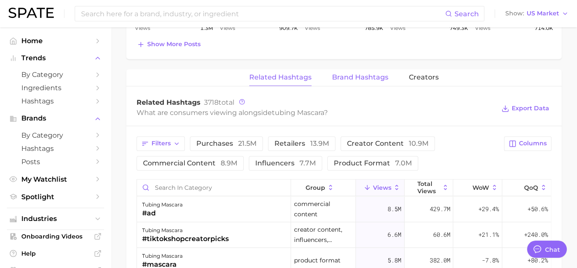
click at [292, 77] on span "Brand Hashtags" at bounding box center [360, 77] width 56 height 8
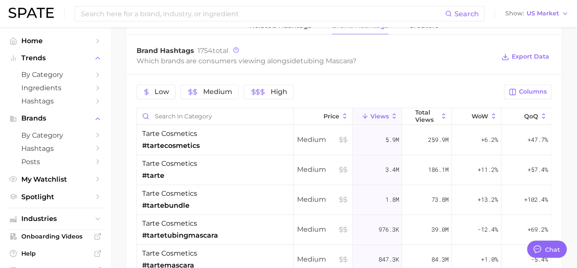
scroll to position [690, 0]
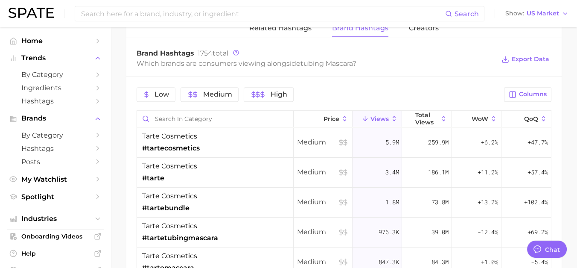
drag, startPoint x: 574, startPoint y: 173, endPoint x: 573, endPoint y: 179, distance: 6.9
type textarea "x"
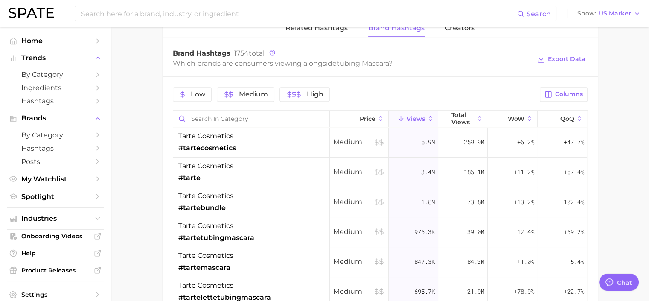
drag, startPoint x: 558, startPoint y: 1, endPoint x: 134, endPoint y: 122, distance: 441.3
click at [292, 91] on icon "button" at bounding box center [549, 95] width 8 height 8
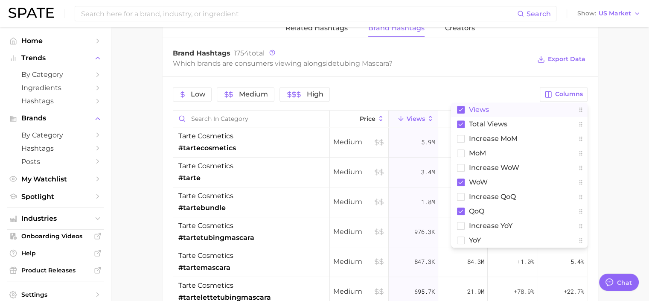
click at [292, 111] on span "Views" at bounding box center [479, 109] width 20 height 7
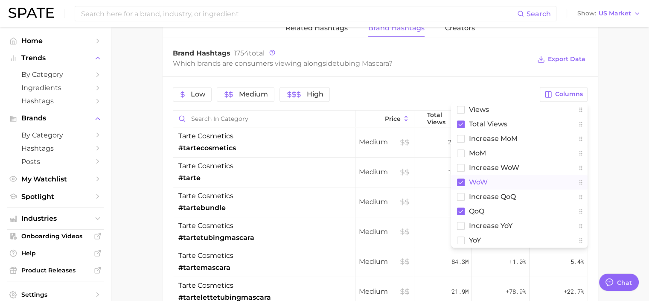
click at [292, 178] on span "WoW" at bounding box center [478, 181] width 19 height 7
